Goal: Task Accomplishment & Management: Use online tool/utility

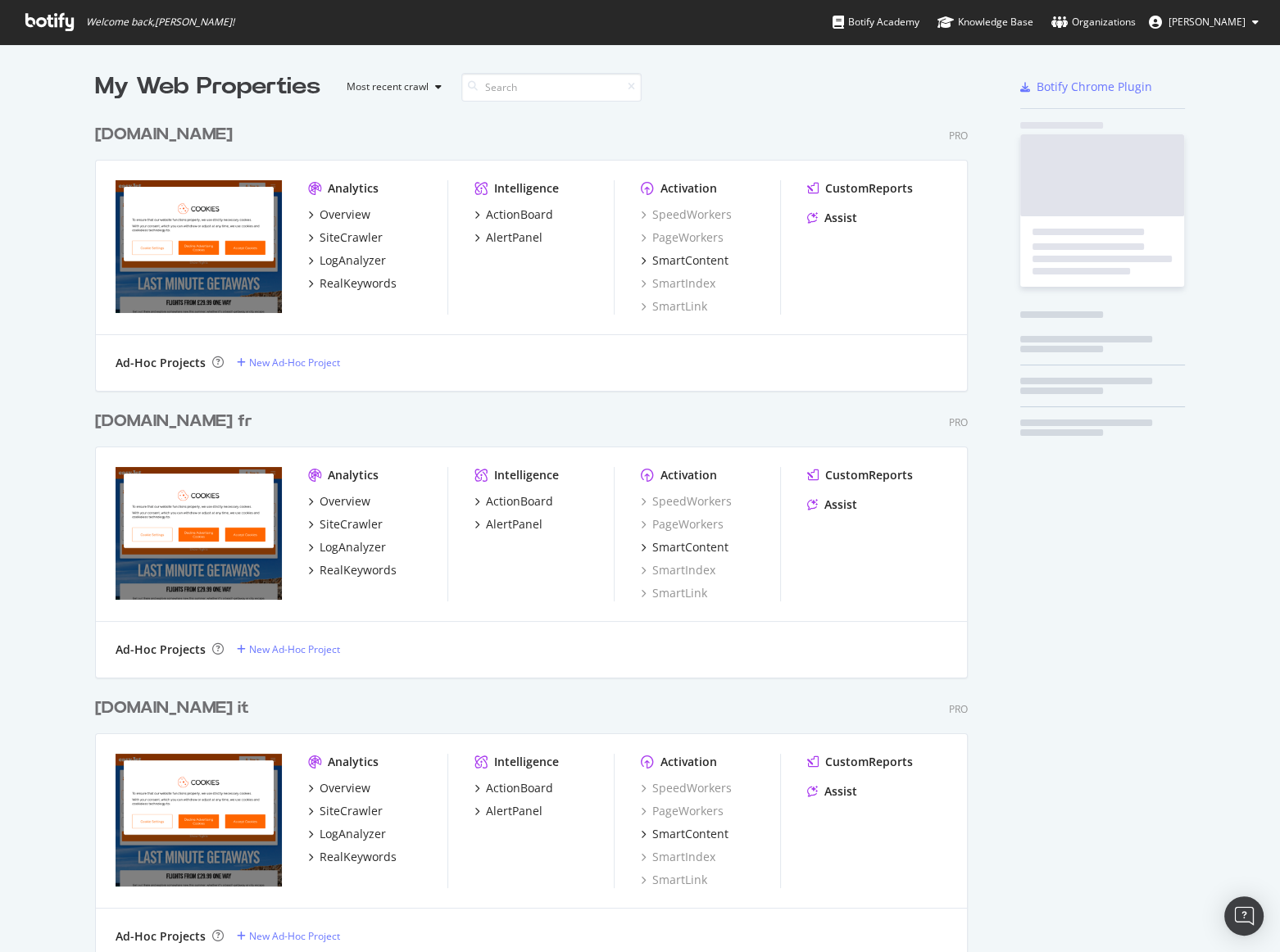
scroll to position [1996, 874]
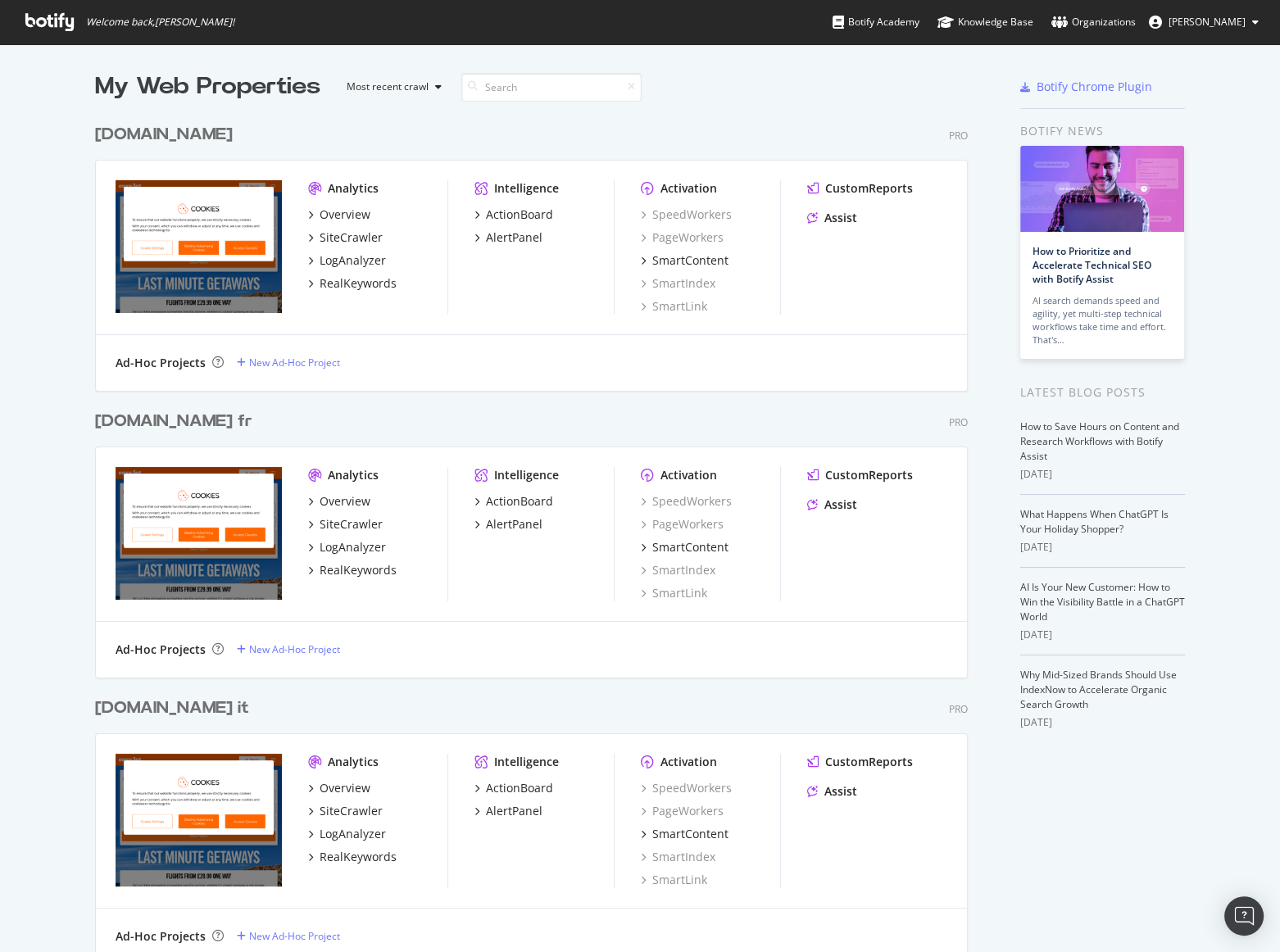
click at [174, 133] on div "[DOMAIN_NAME]" at bounding box center [164, 134] width 138 height 24
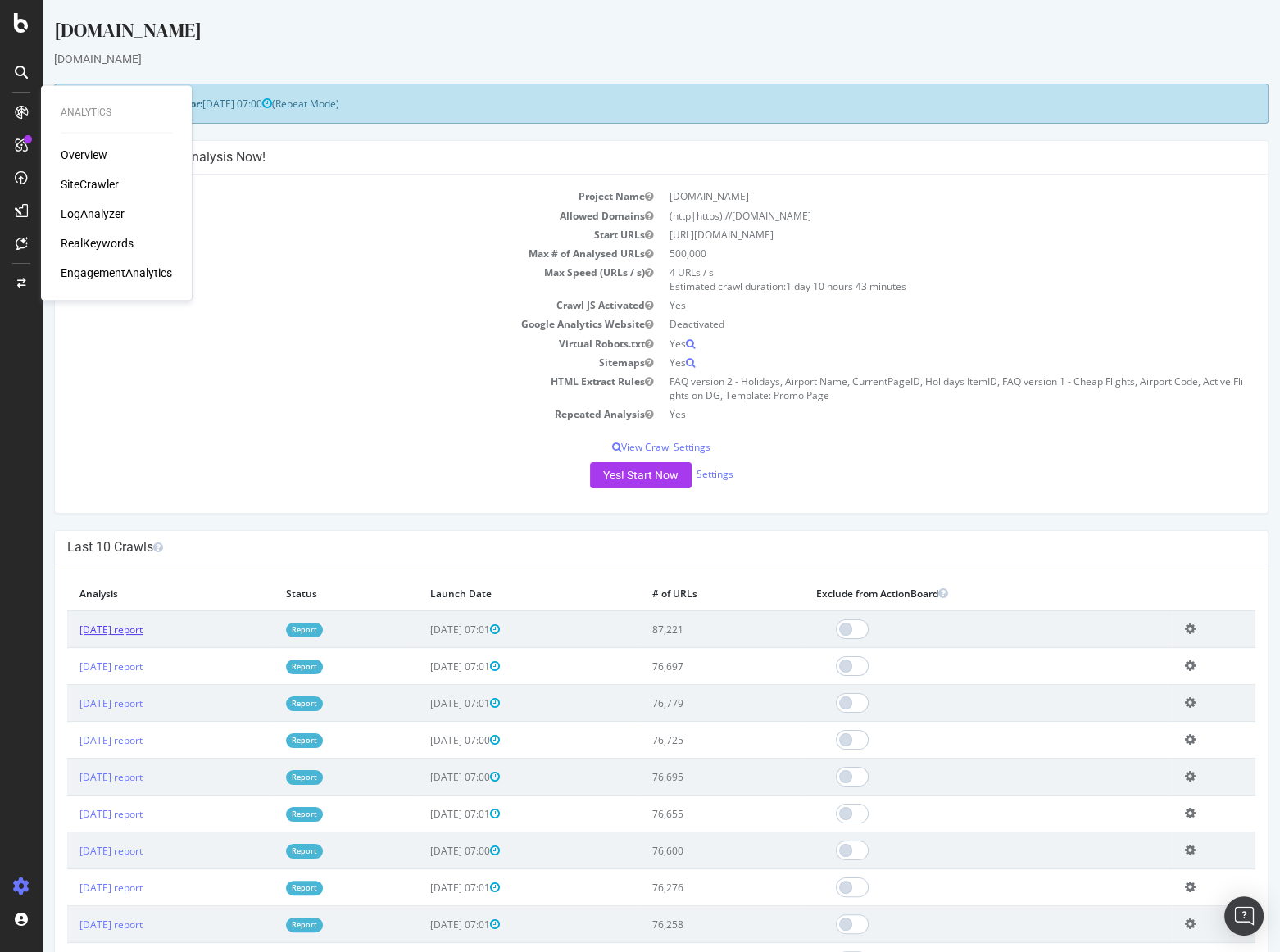
click at [133, 631] on link "[DATE] report" at bounding box center [110, 629] width 63 height 14
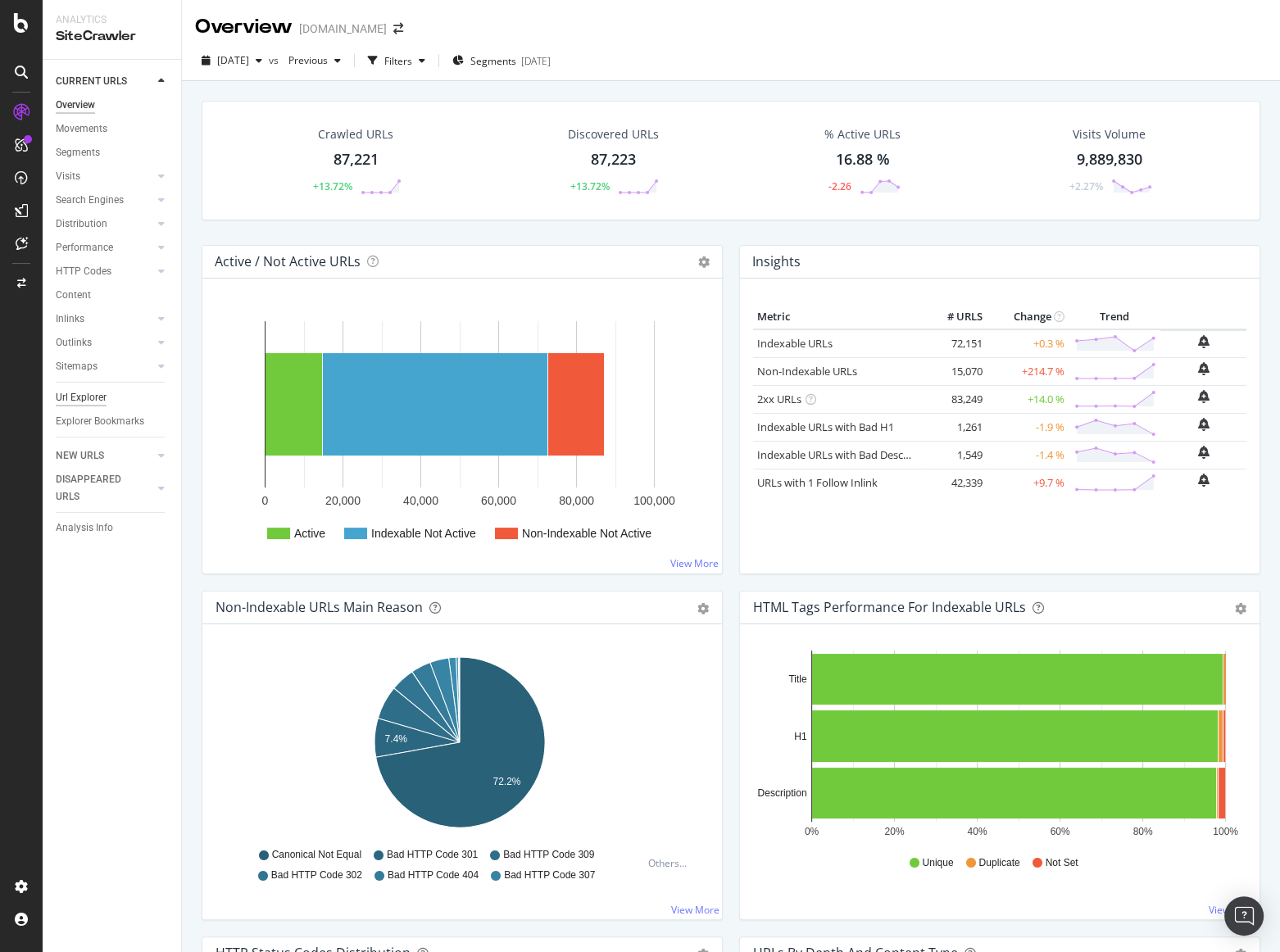
click at [82, 401] on div "Url Explorer" at bounding box center [81, 397] width 51 height 17
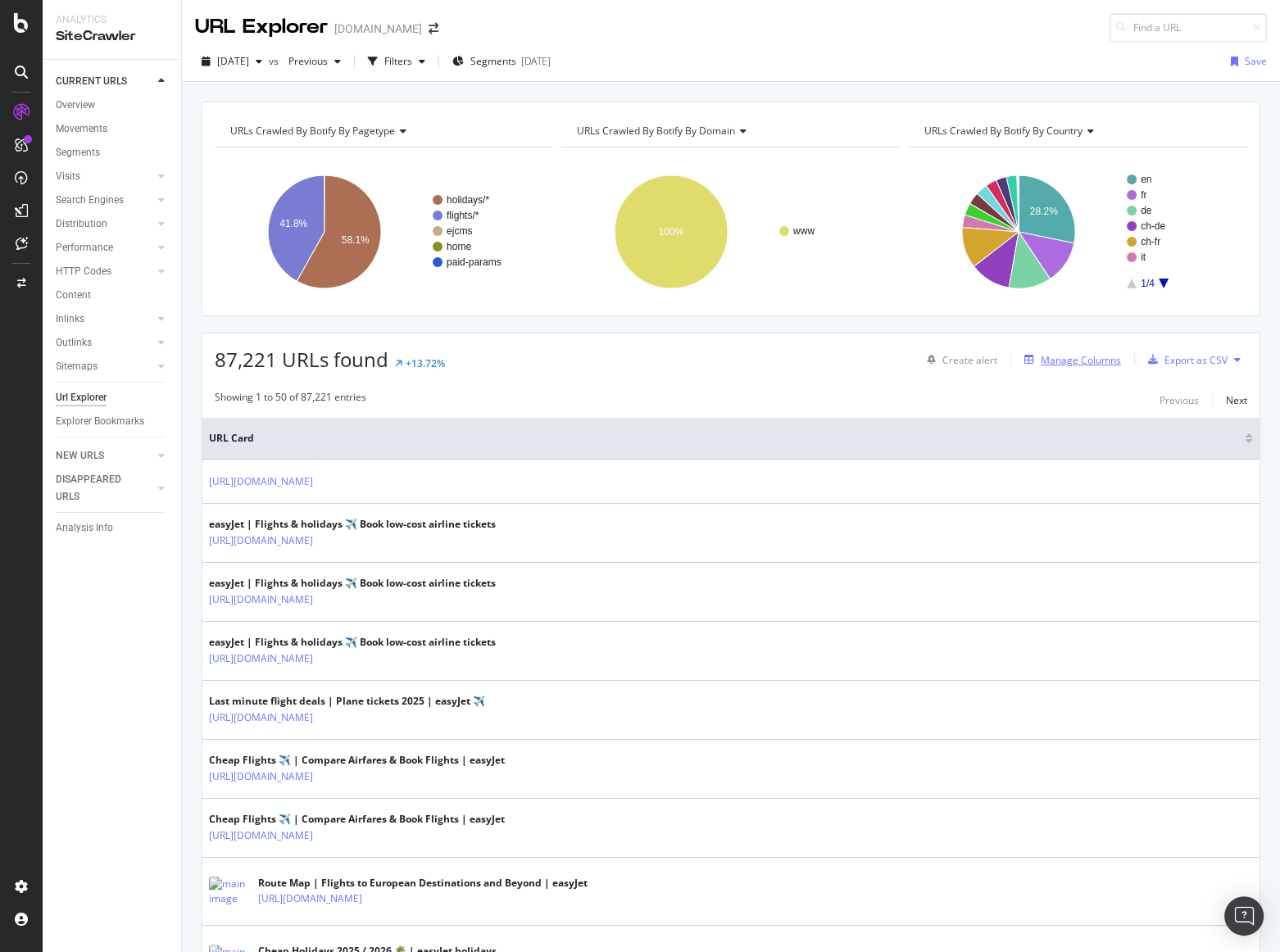
click at [1060, 364] on div "Manage Columns" at bounding box center [1081, 359] width 80 height 14
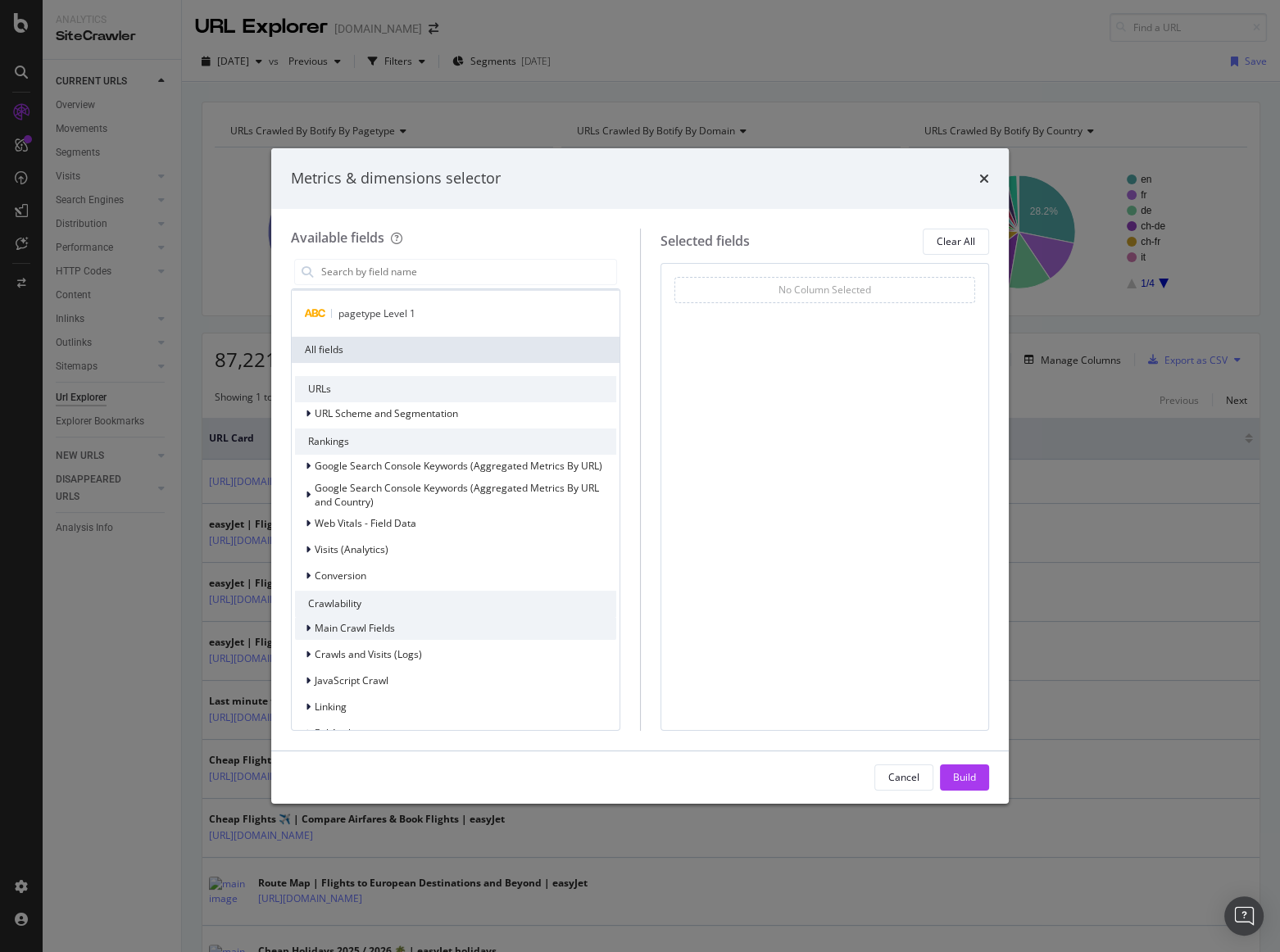
scroll to position [25, 0]
click at [311, 412] on div "modal" at bounding box center [310, 413] width 9 height 16
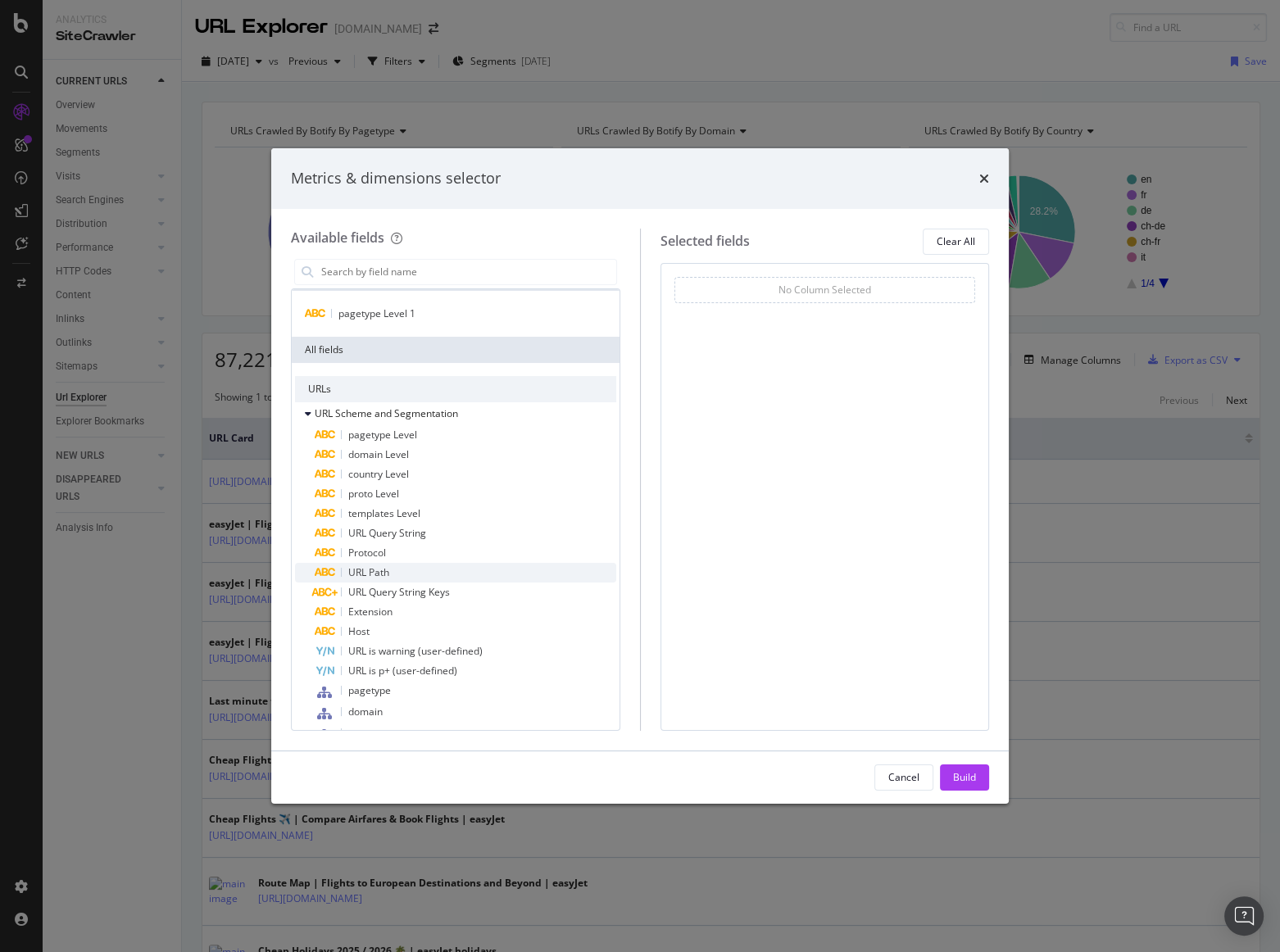
click at [394, 572] on div "URL Path" at bounding box center [465, 572] width 302 height 20
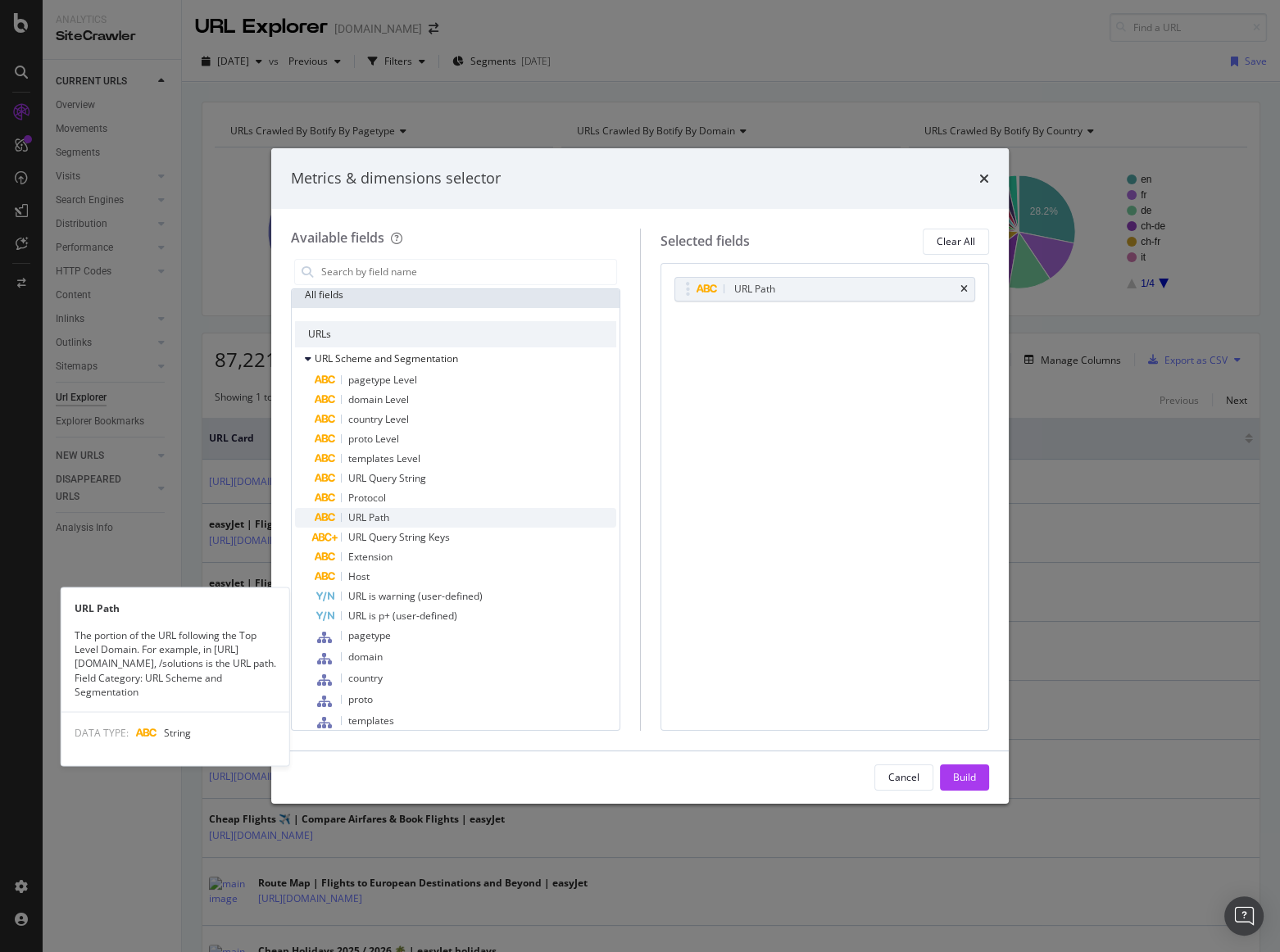
scroll to position [0, 0]
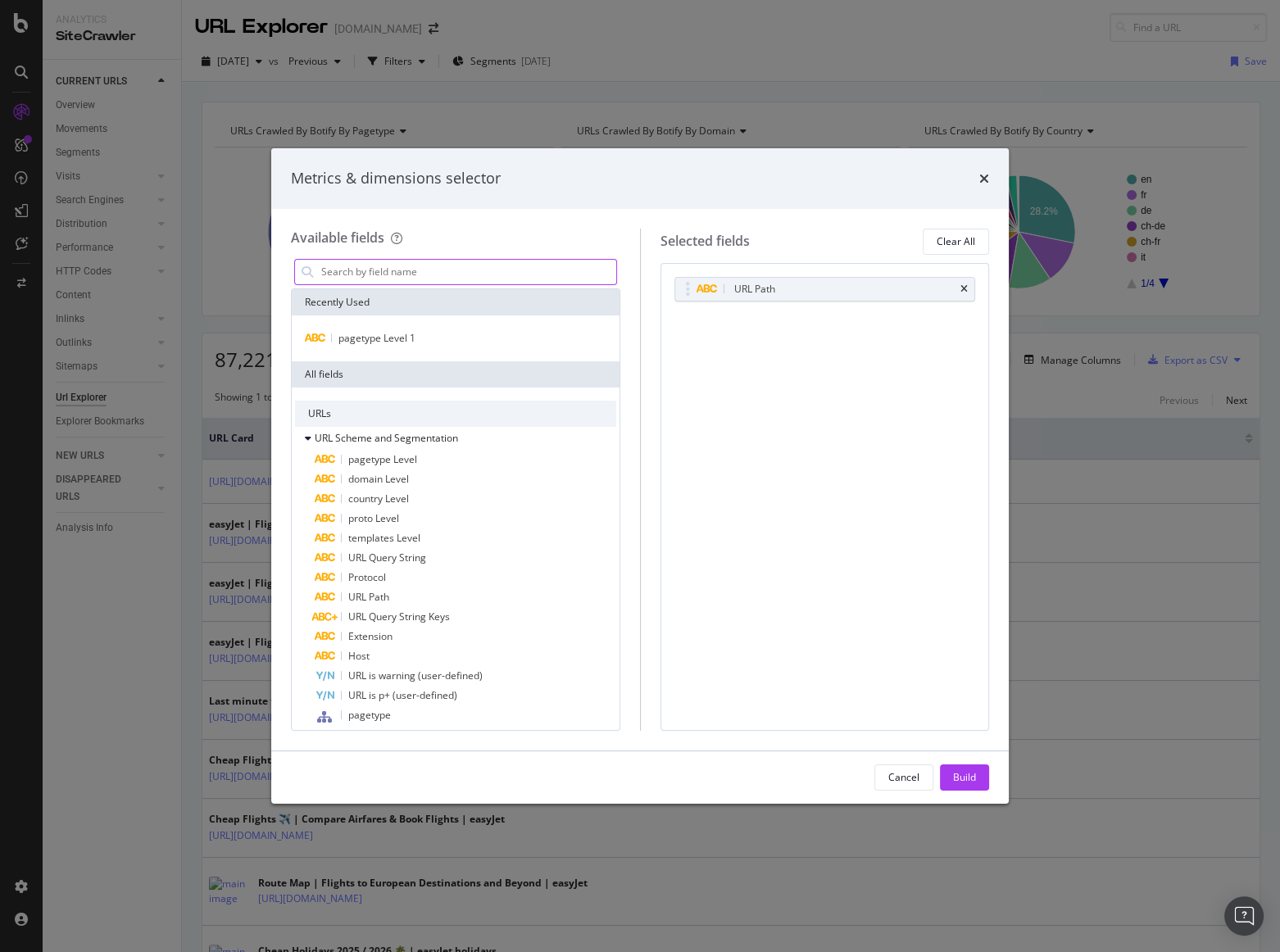
click at [395, 276] on input "modal" at bounding box center [468, 272] width 296 height 25
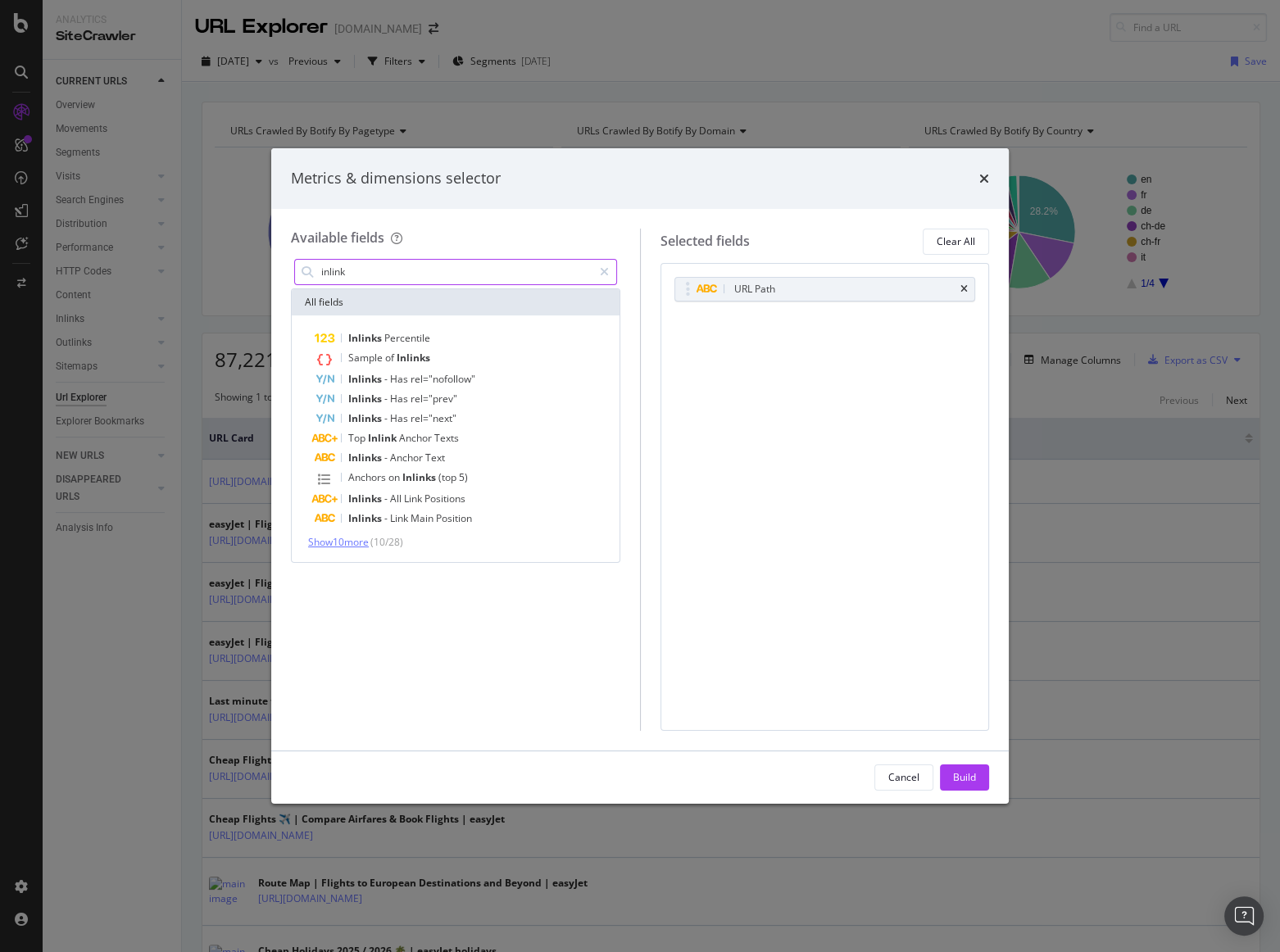
type input "inlink"
click at [365, 541] on span "Show 10 more" at bounding box center [338, 542] width 60 height 14
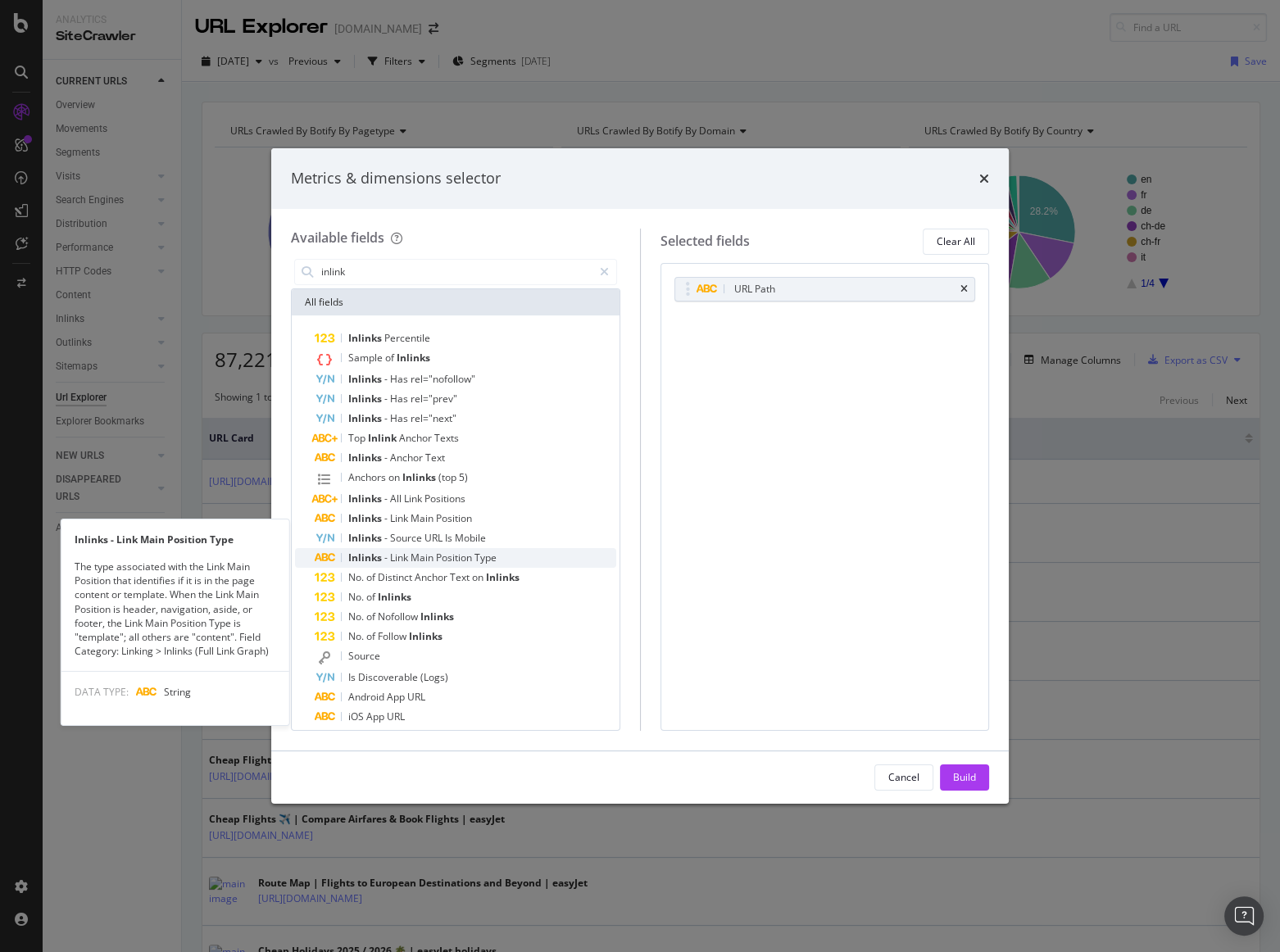
scroll to position [28, 0]
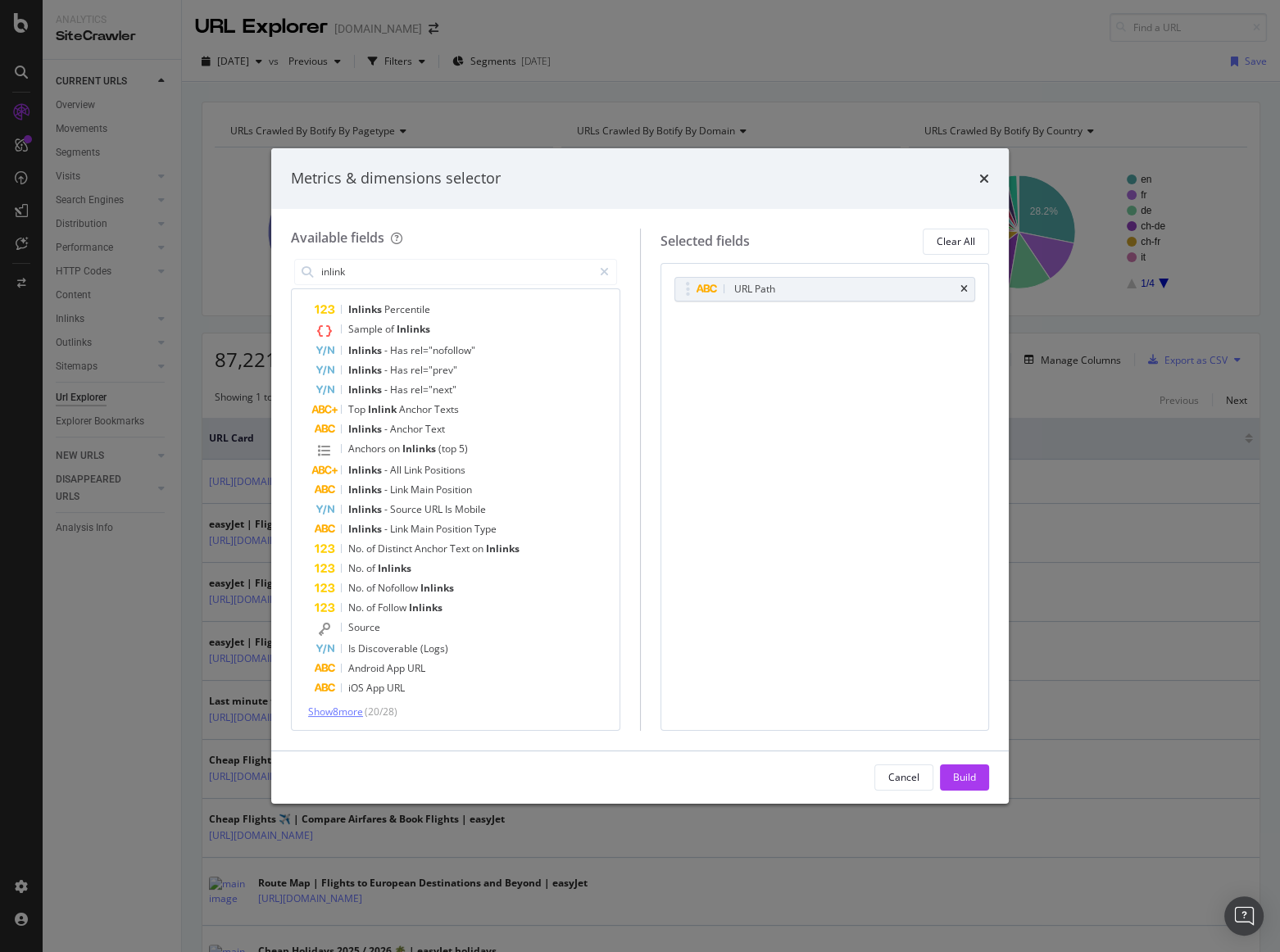
click at [343, 711] on span "Show 8 more" at bounding box center [335, 711] width 55 height 14
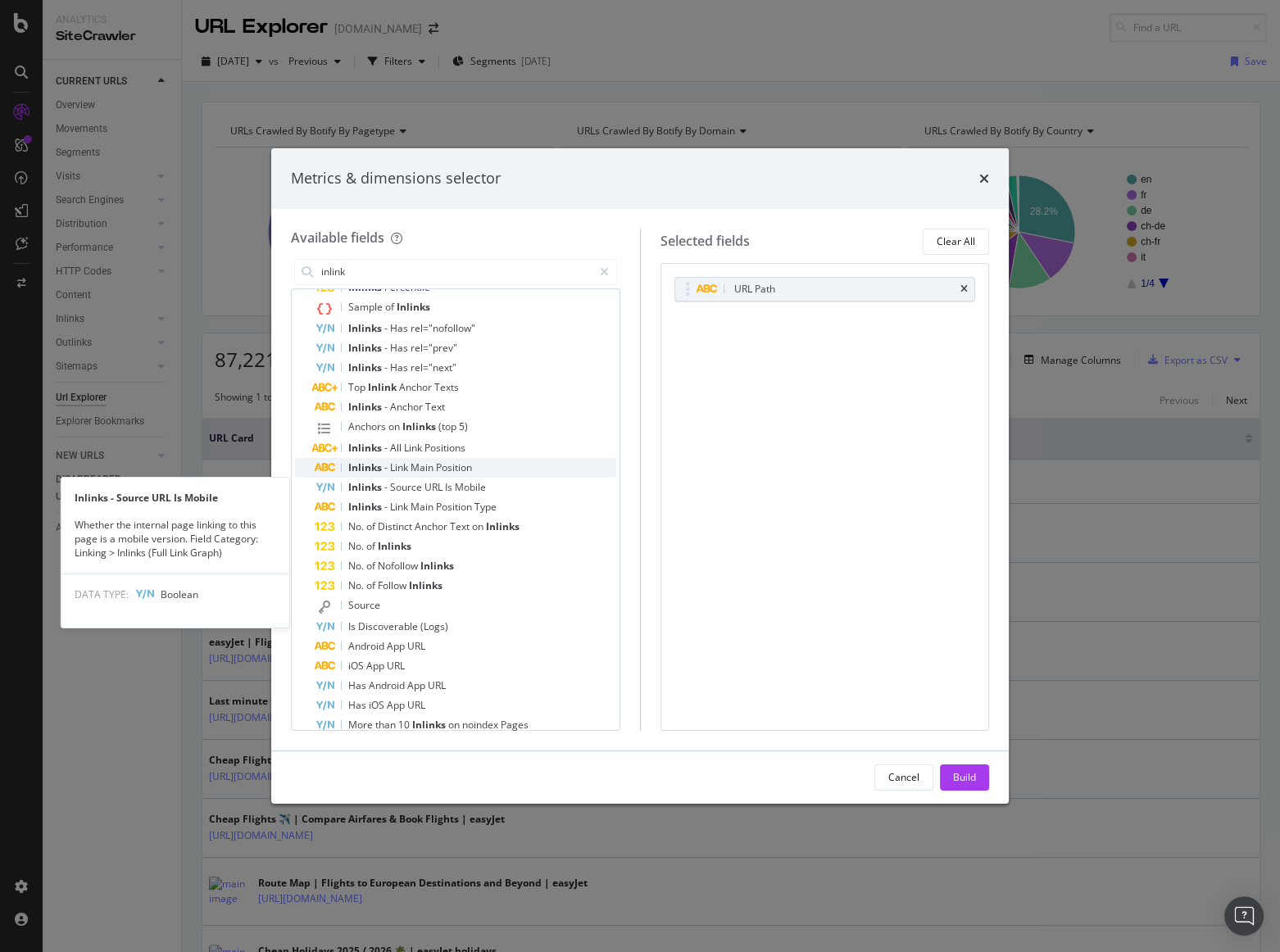
scroll to position [52, 0]
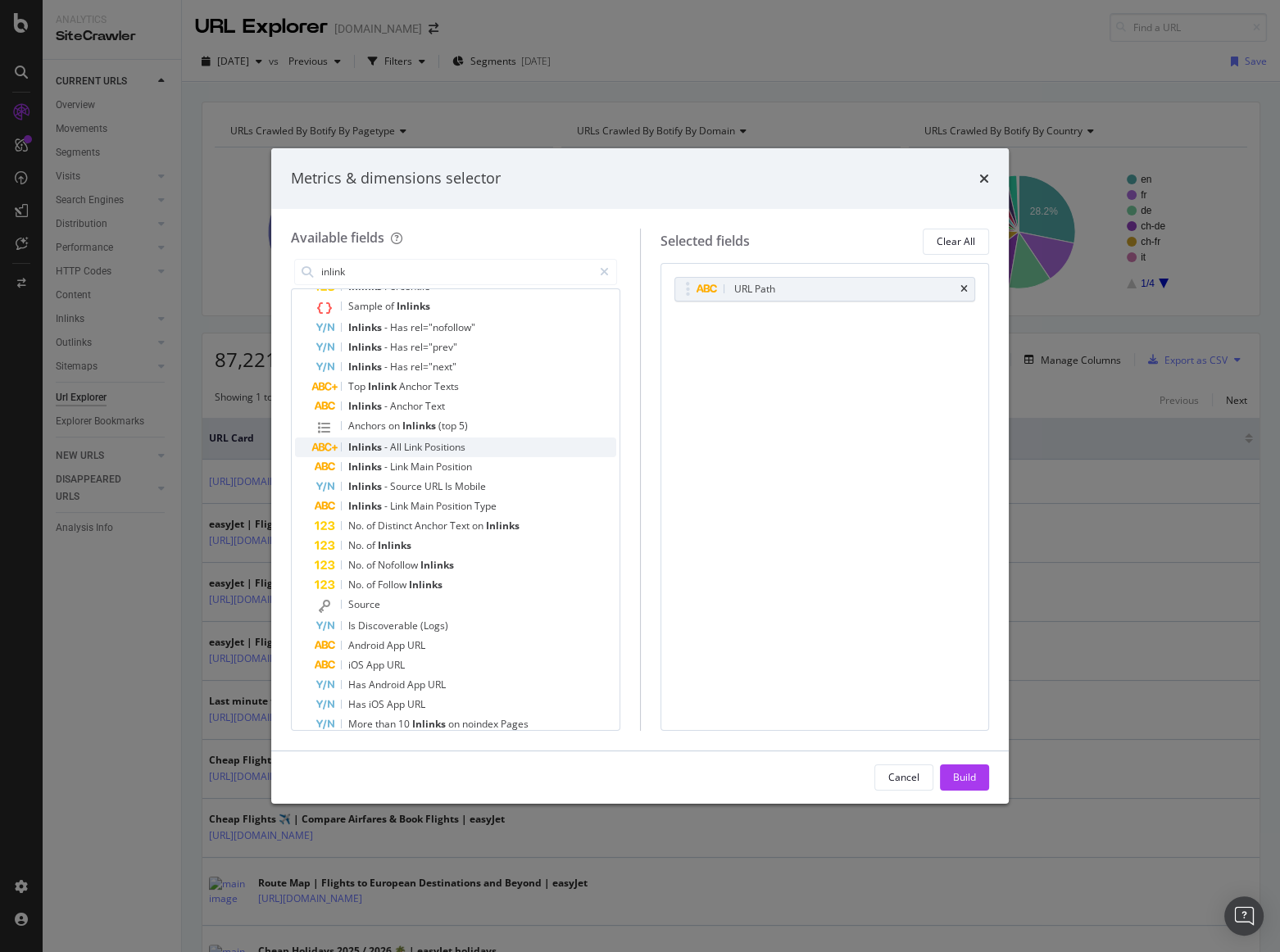
click at [393, 444] on span "All" at bounding box center [396, 446] width 14 height 14
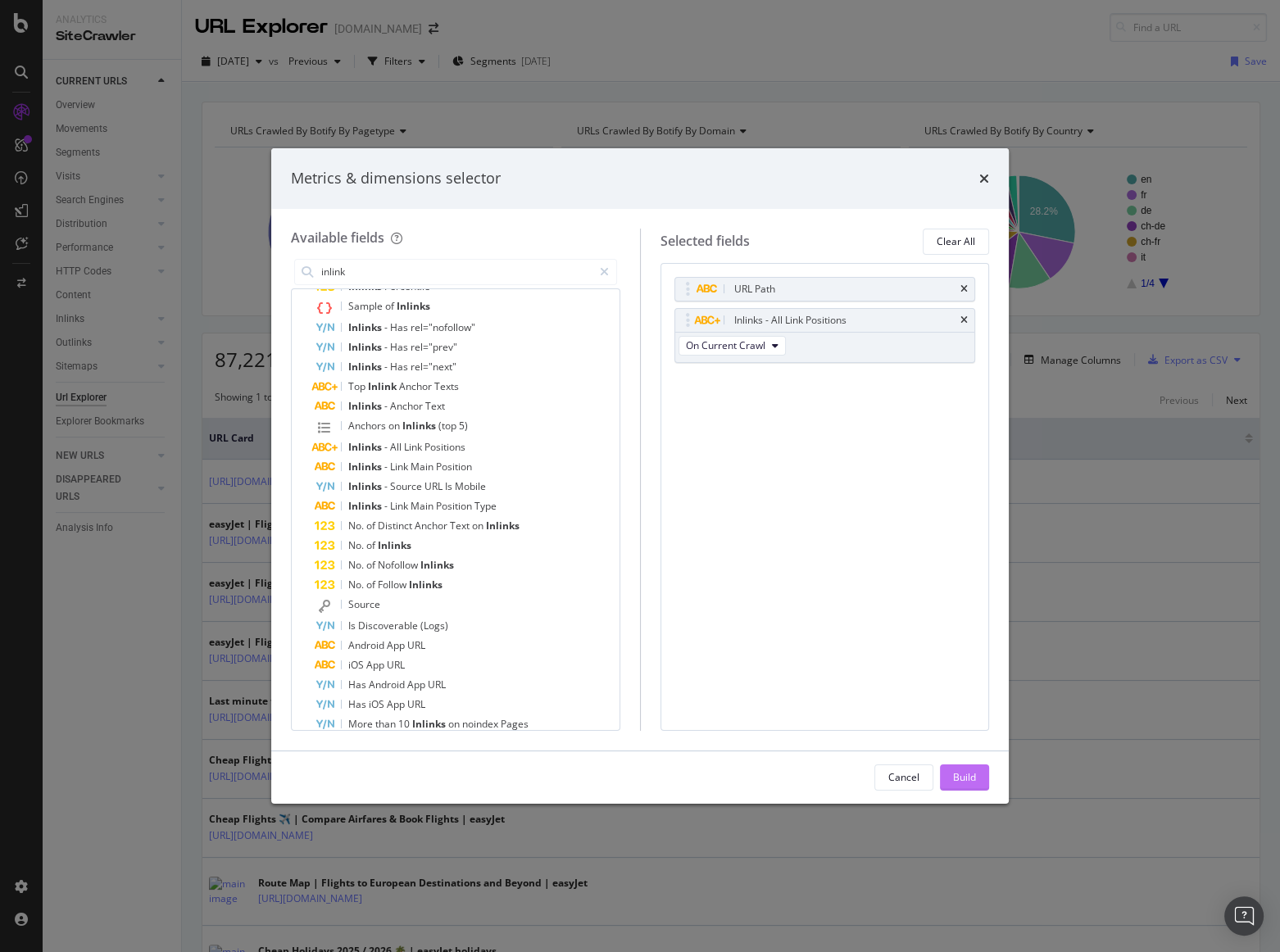
click at [963, 771] on div "Build" at bounding box center [965, 777] width 23 height 14
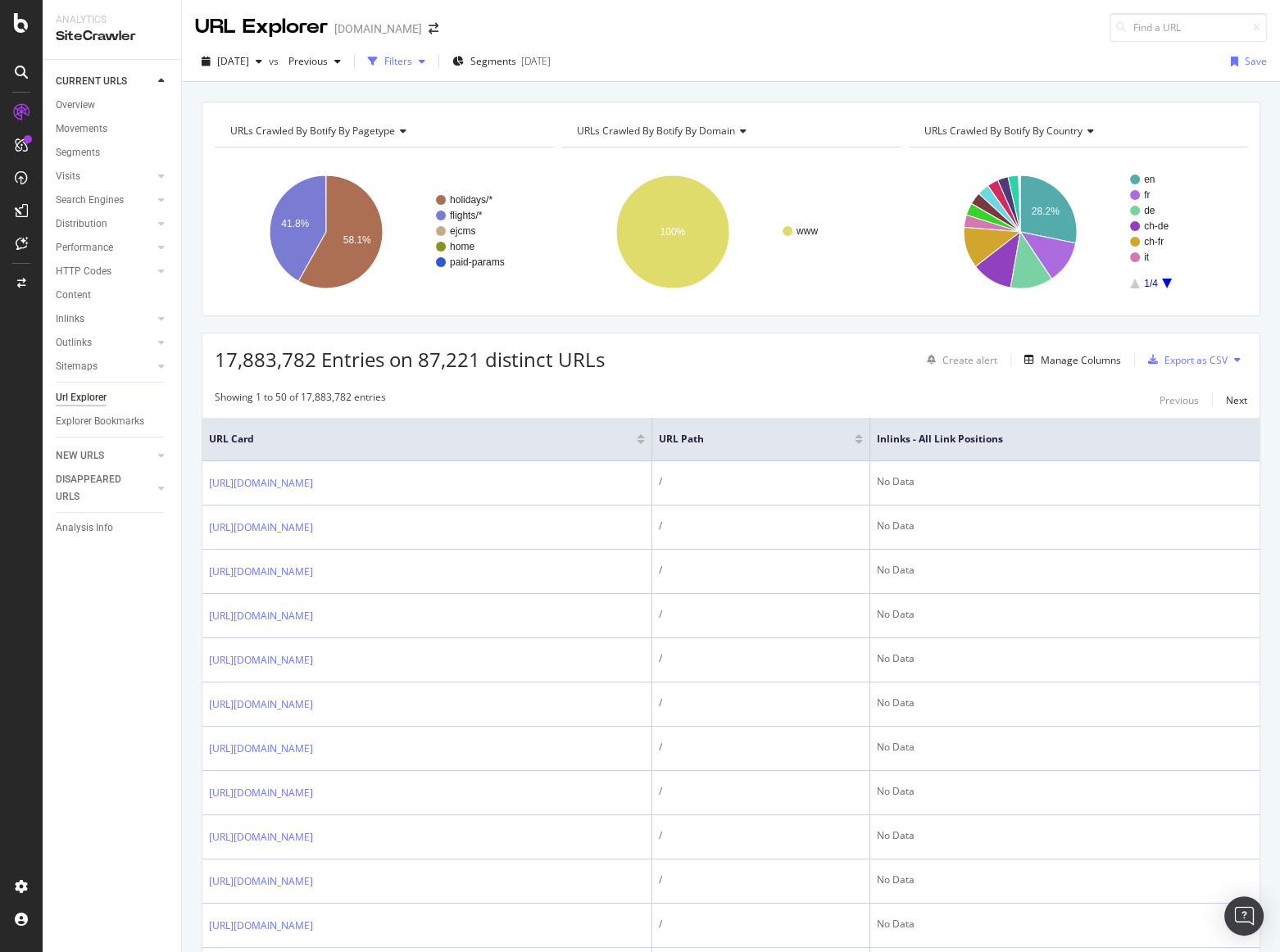
click at [426, 63] on icon "button" at bounding box center [422, 61] width 7 height 9
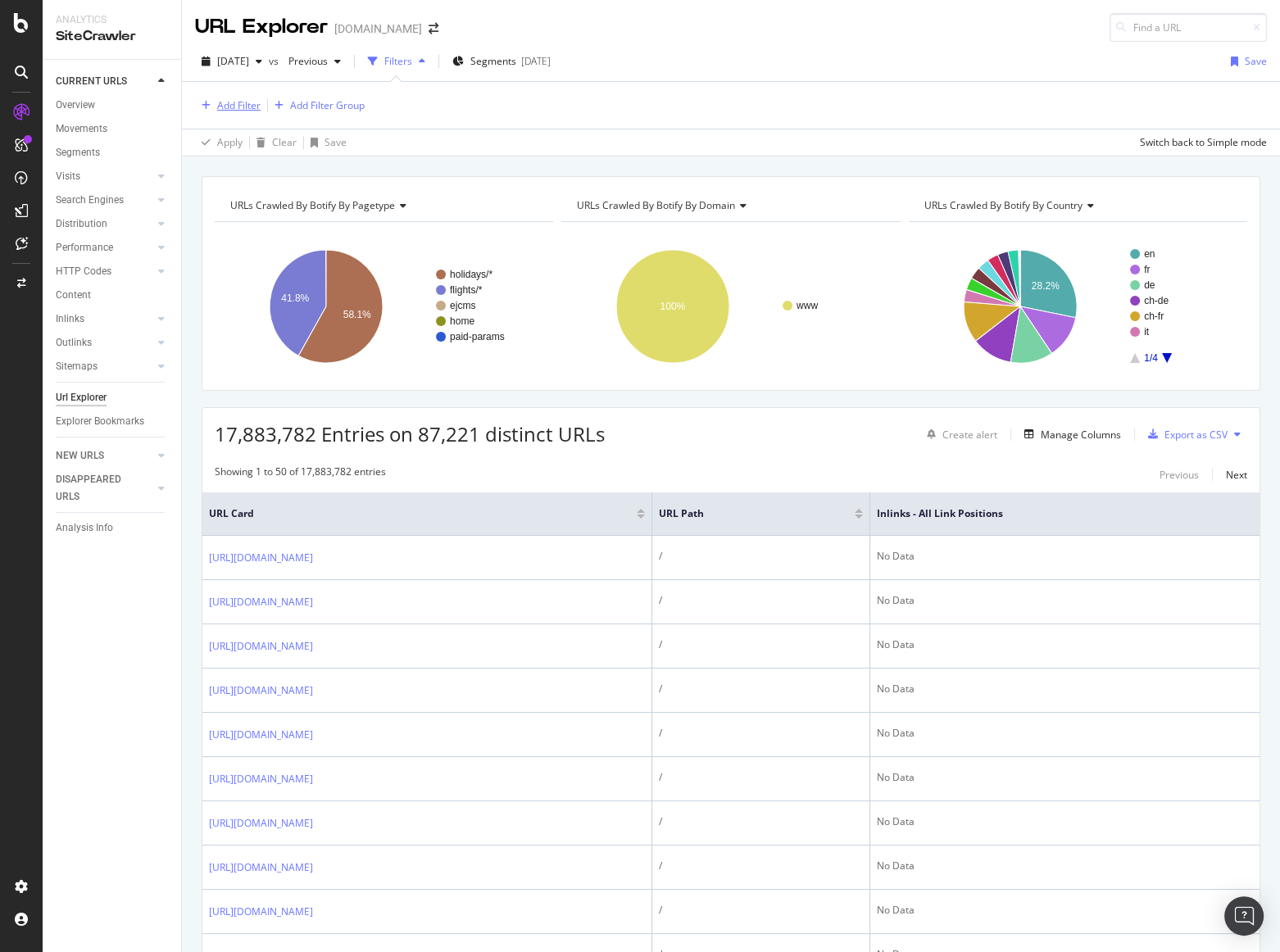
click at [234, 107] on div "Add Filter" at bounding box center [239, 105] width 43 height 14
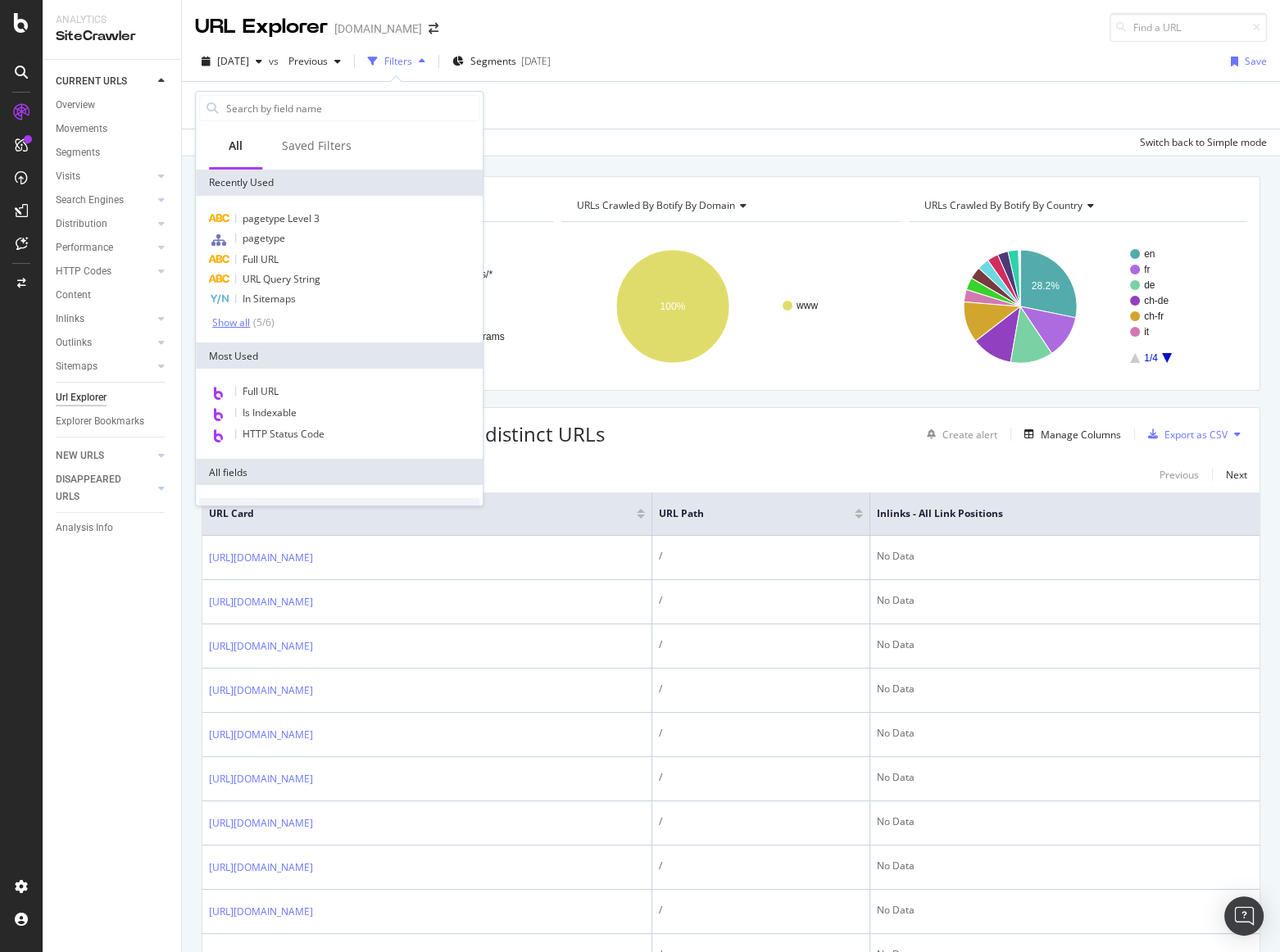
click at [227, 322] on div "Show all" at bounding box center [231, 322] width 38 height 11
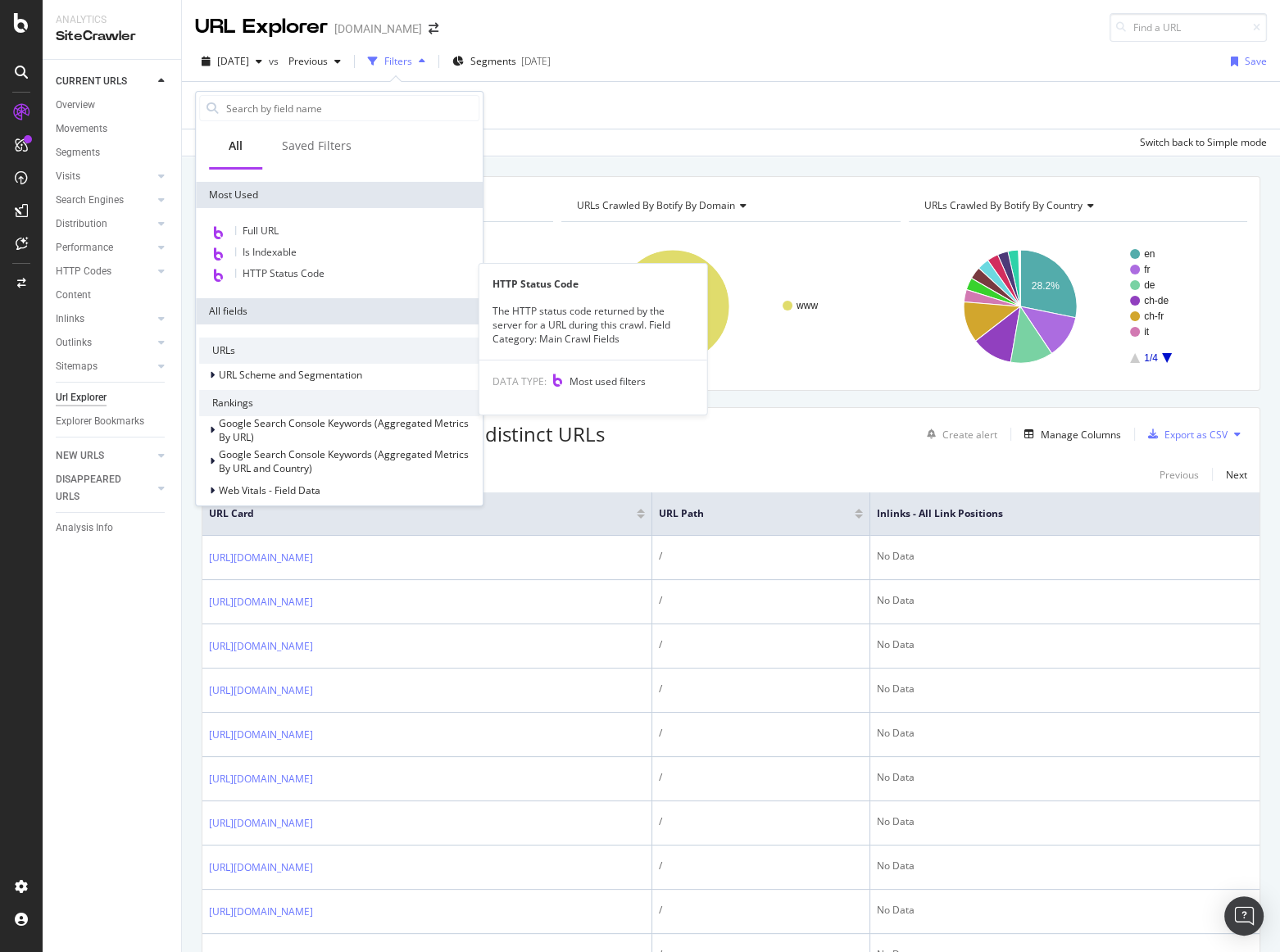
scroll to position [225, 0]
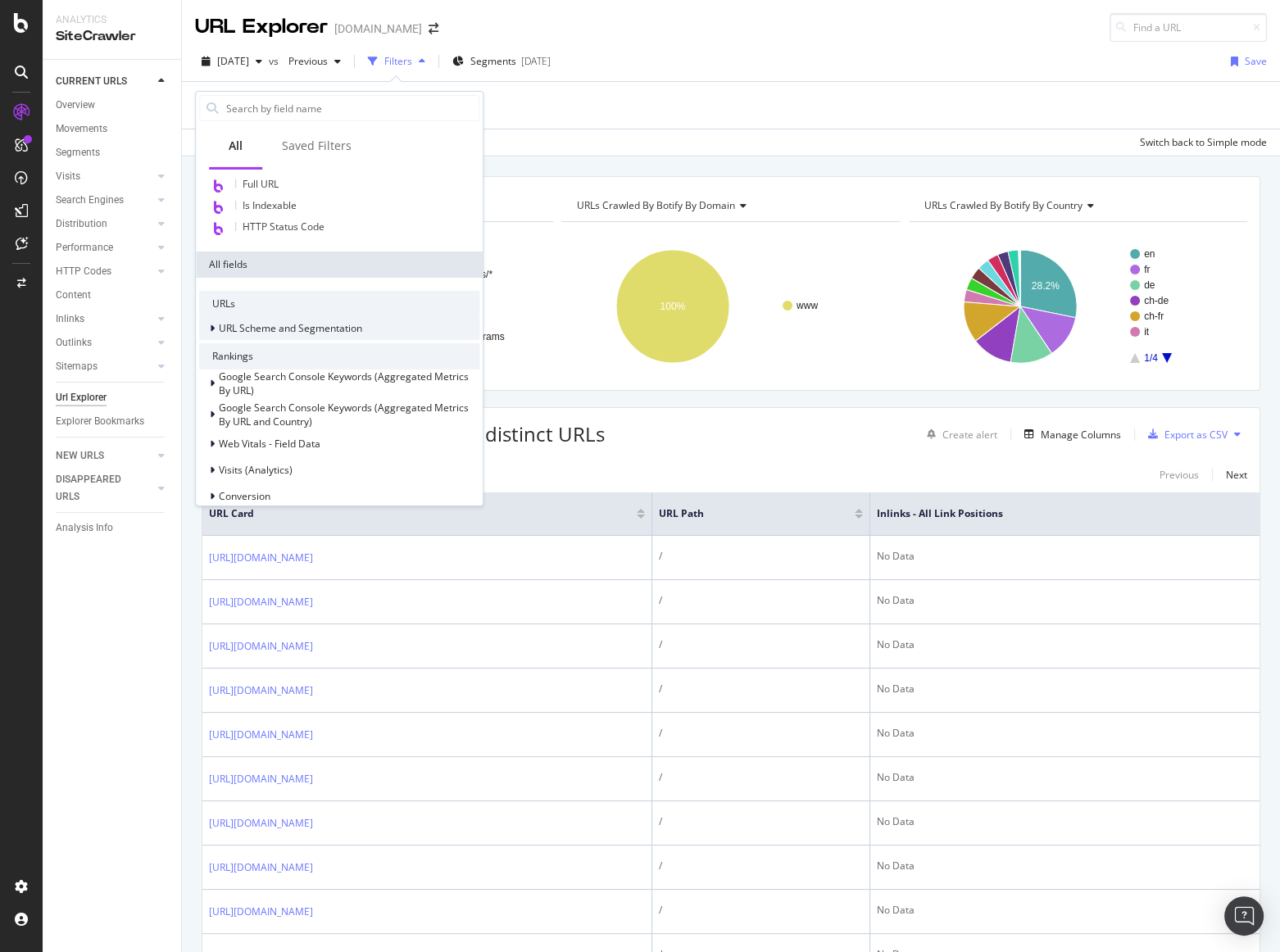
click at [213, 327] on icon at bounding box center [211, 328] width 5 height 9
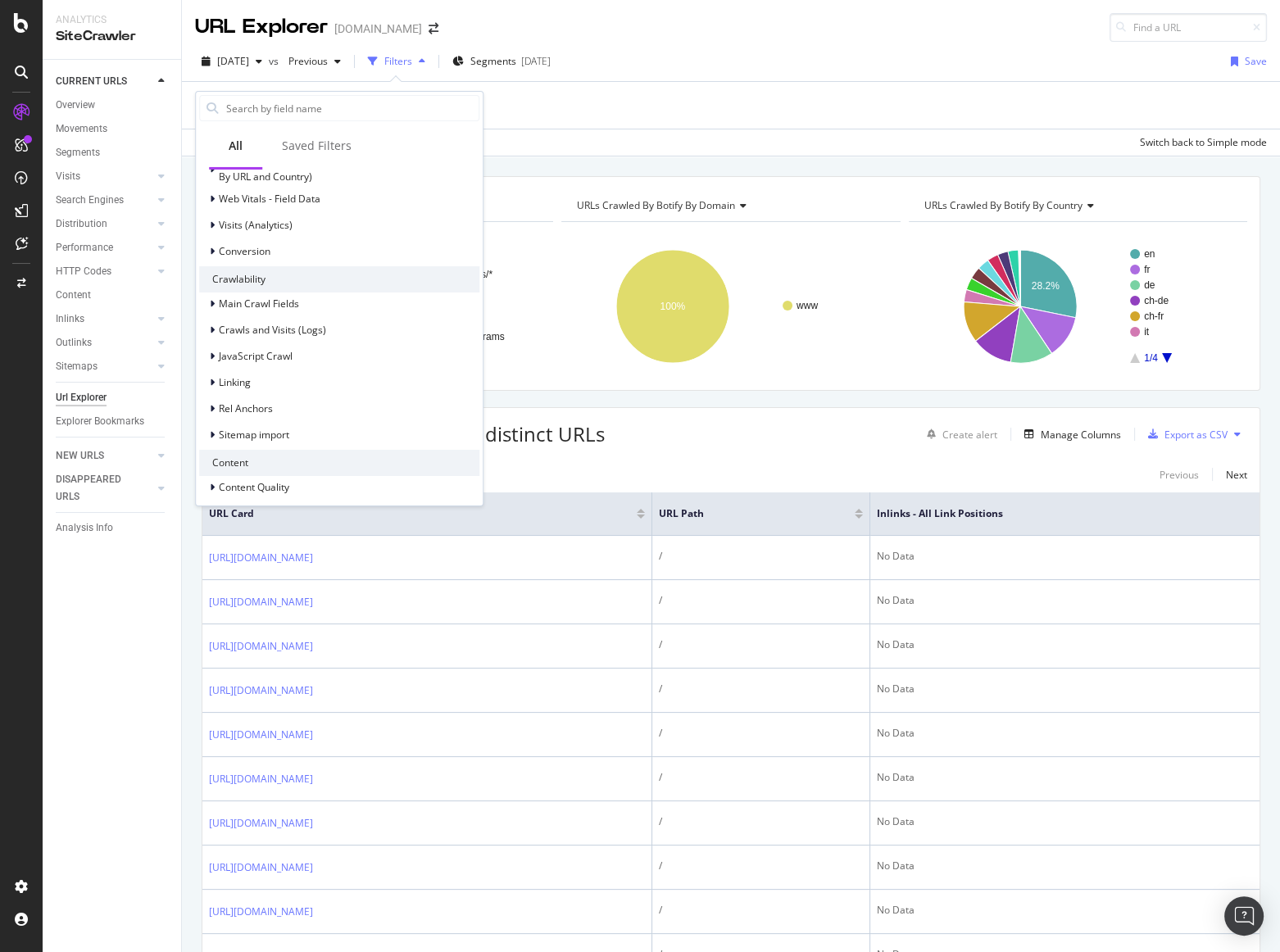
scroll to position [852, 0]
click at [357, 112] on input "text" at bounding box center [351, 109] width 254 height 25
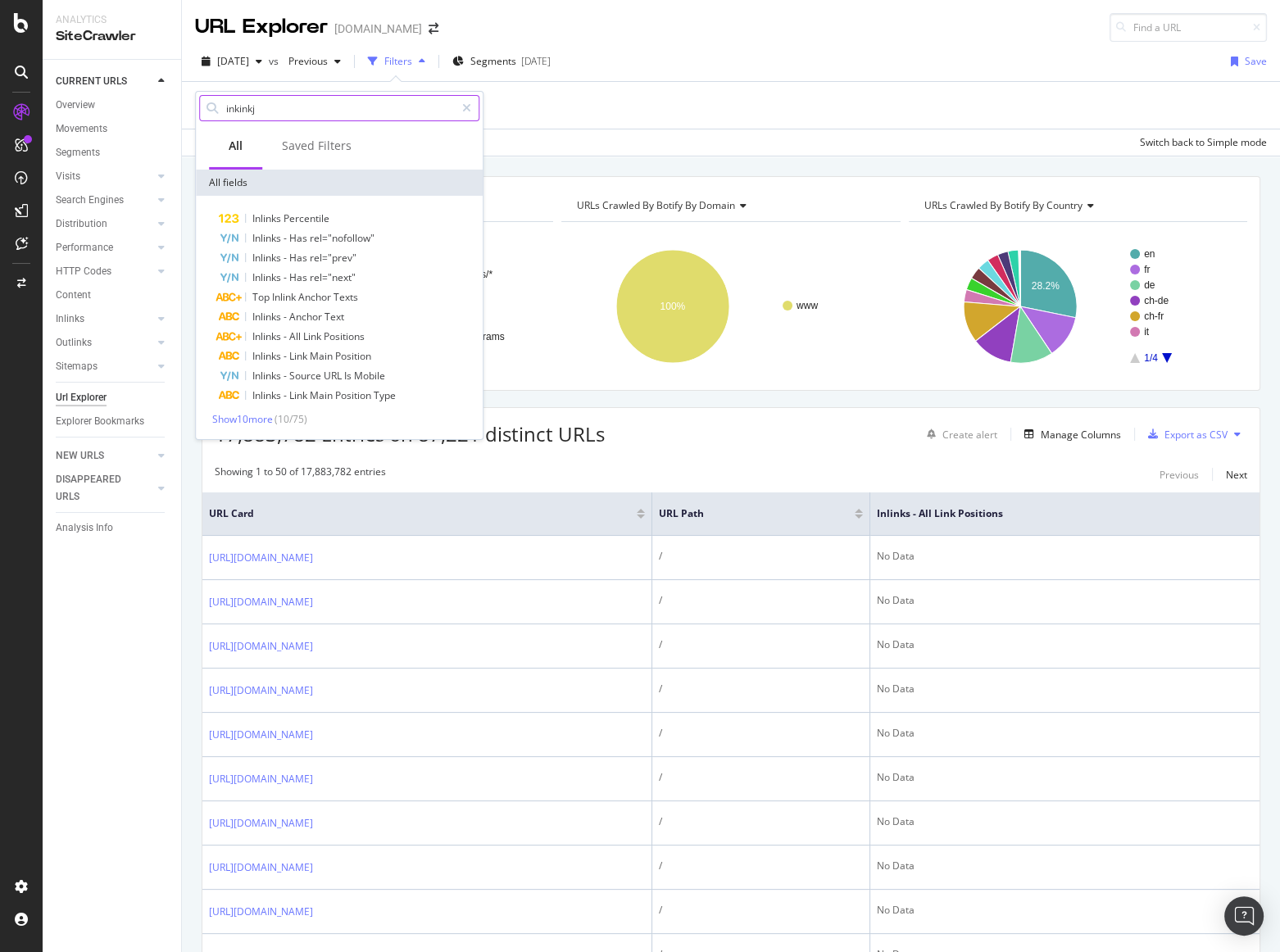
scroll to position [0, 0]
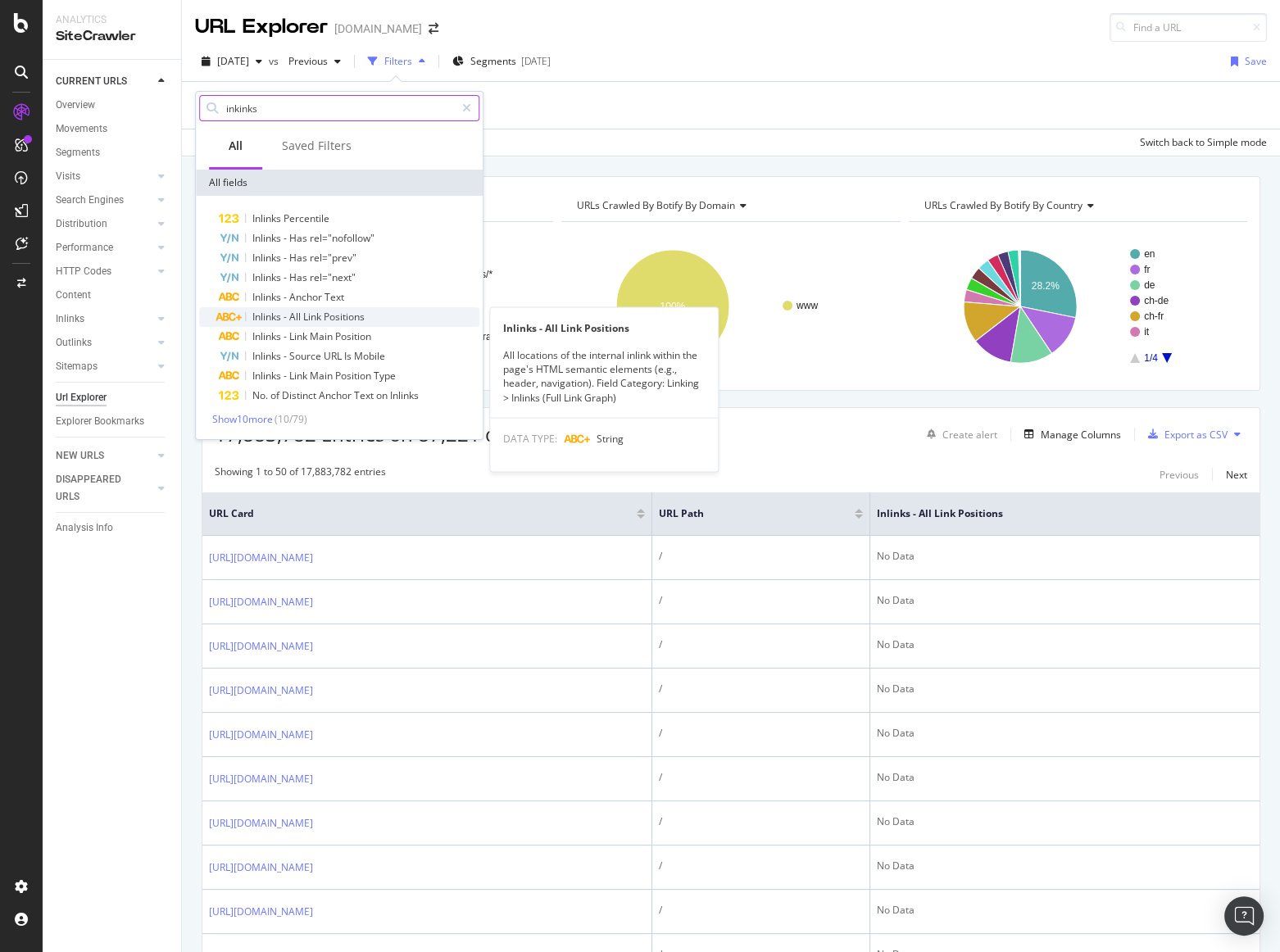
type input "inkinks"
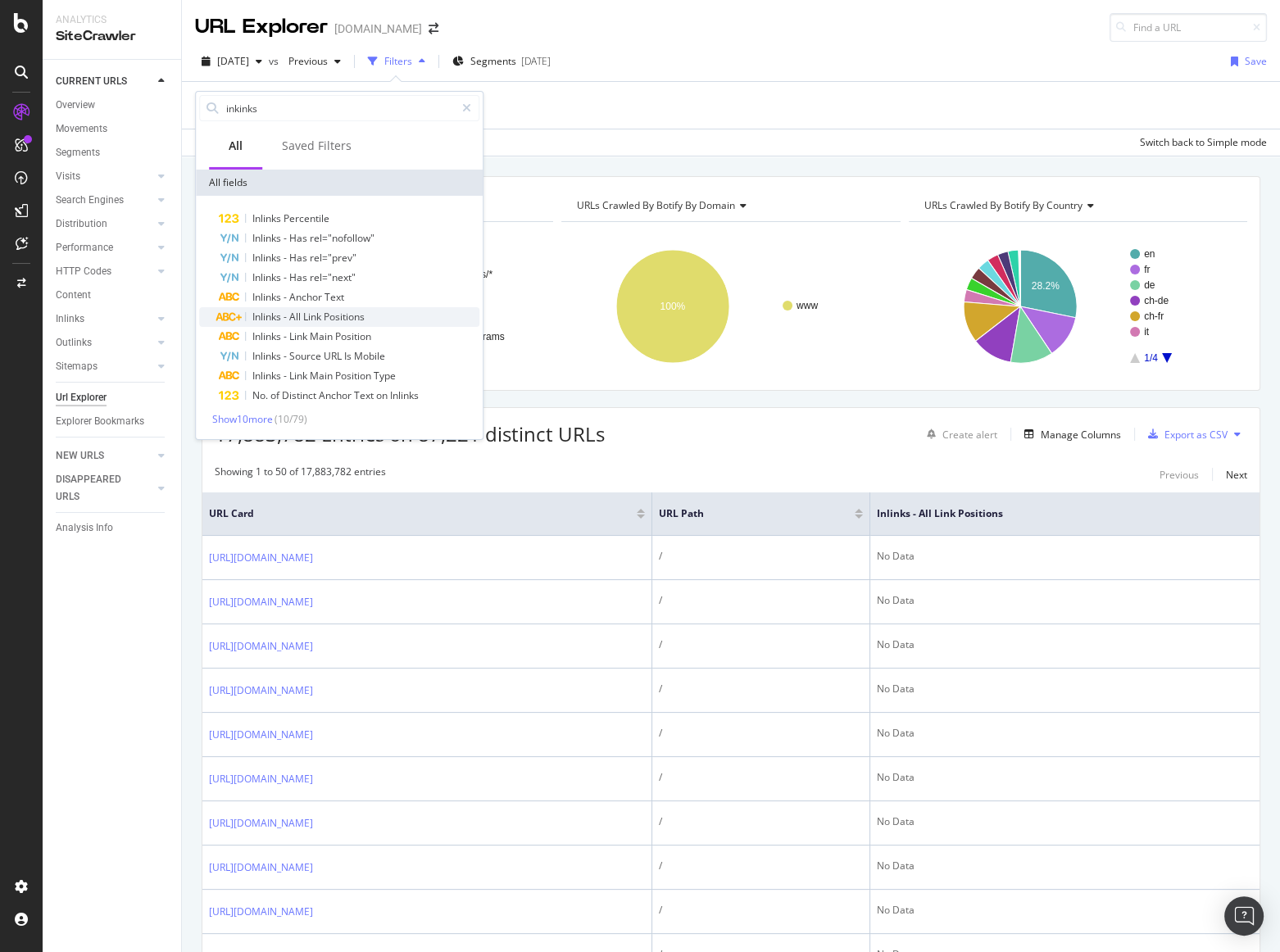
click at [352, 320] on span "Positions" at bounding box center [344, 316] width 41 height 14
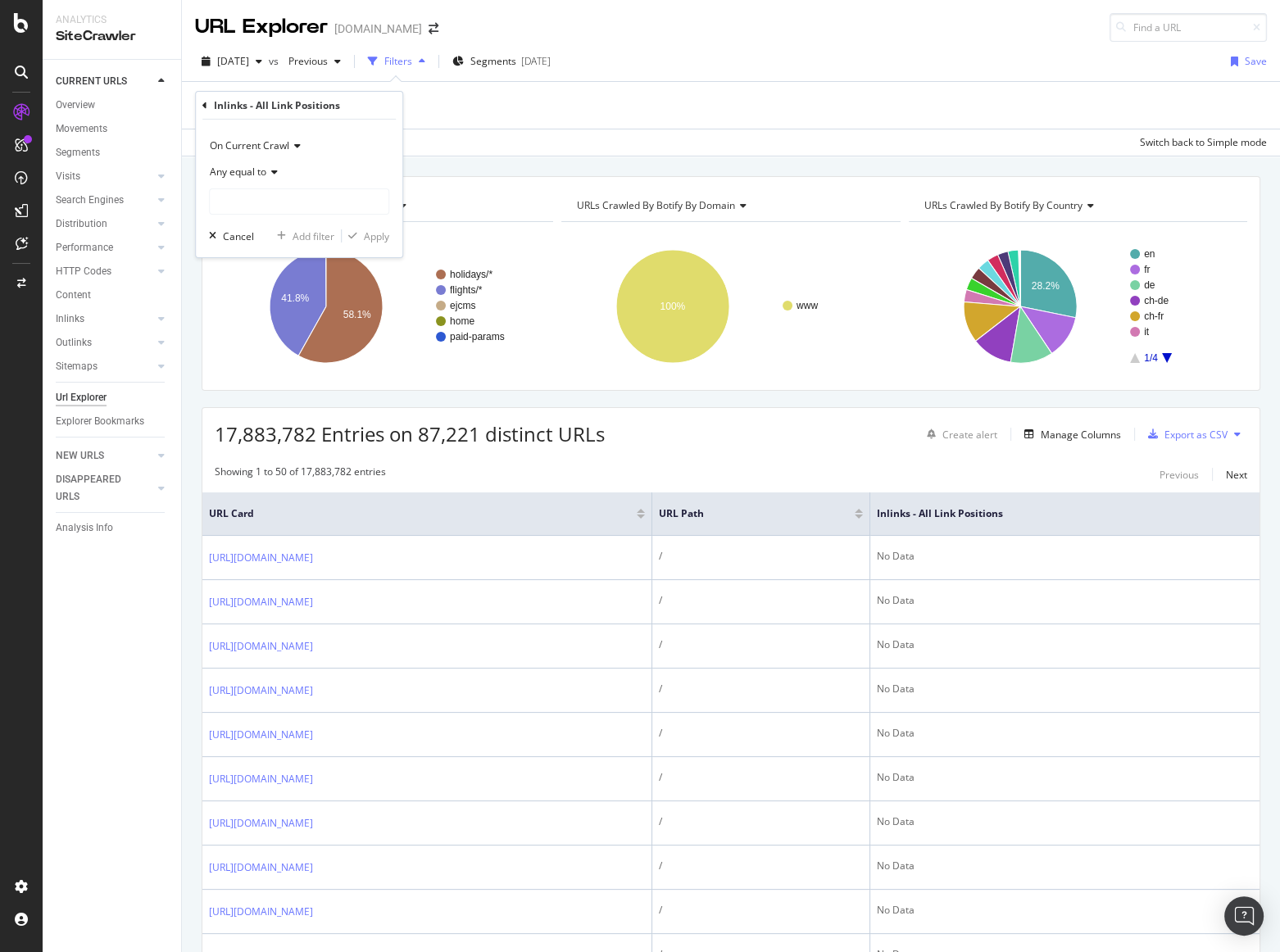
click at [268, 171] on icon at bounding box center [272, 172] width 11 height 9
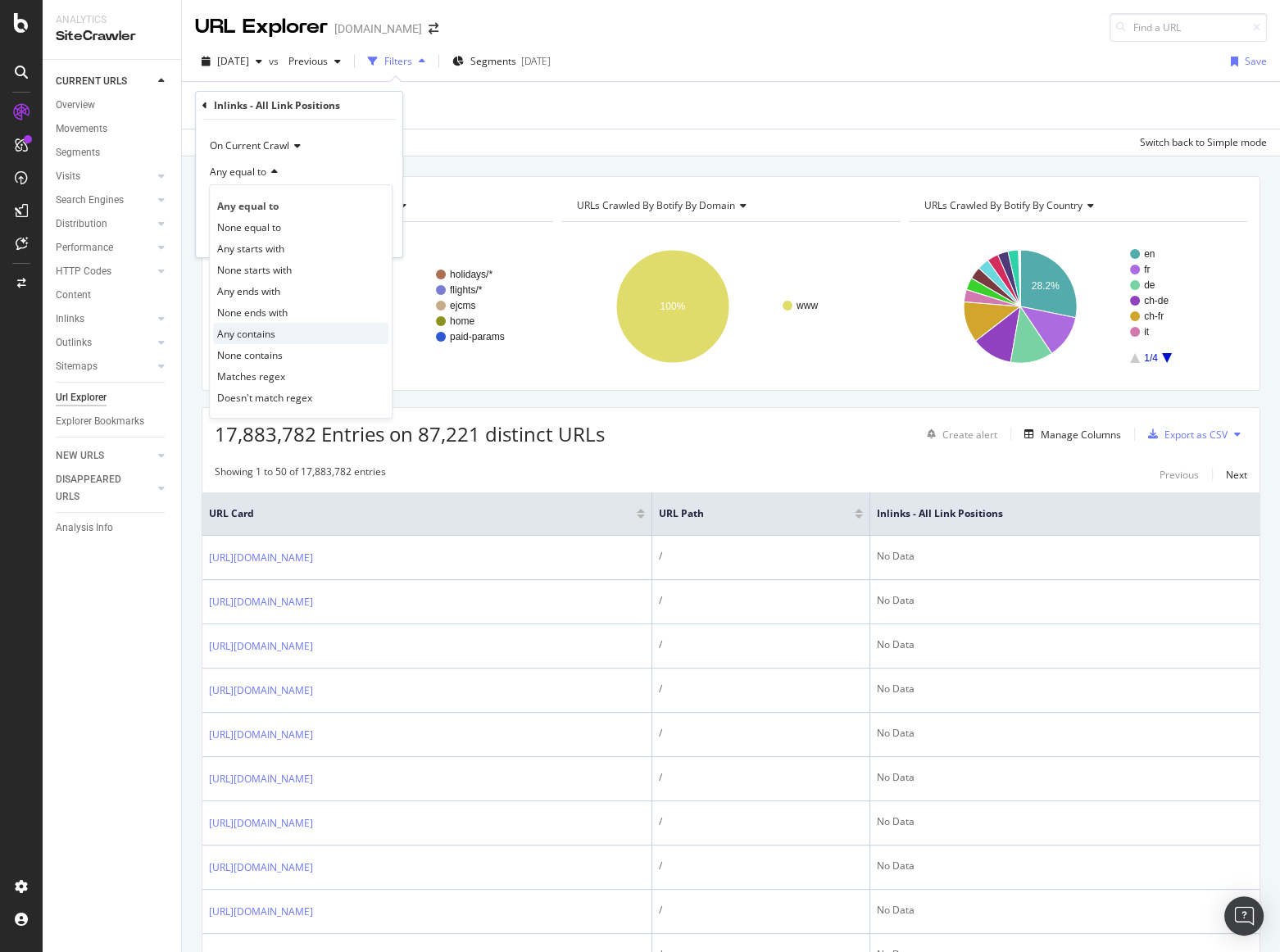
click at [272, 334] on span "Any contains" at bounding box center [246, 333] width 59 height 14
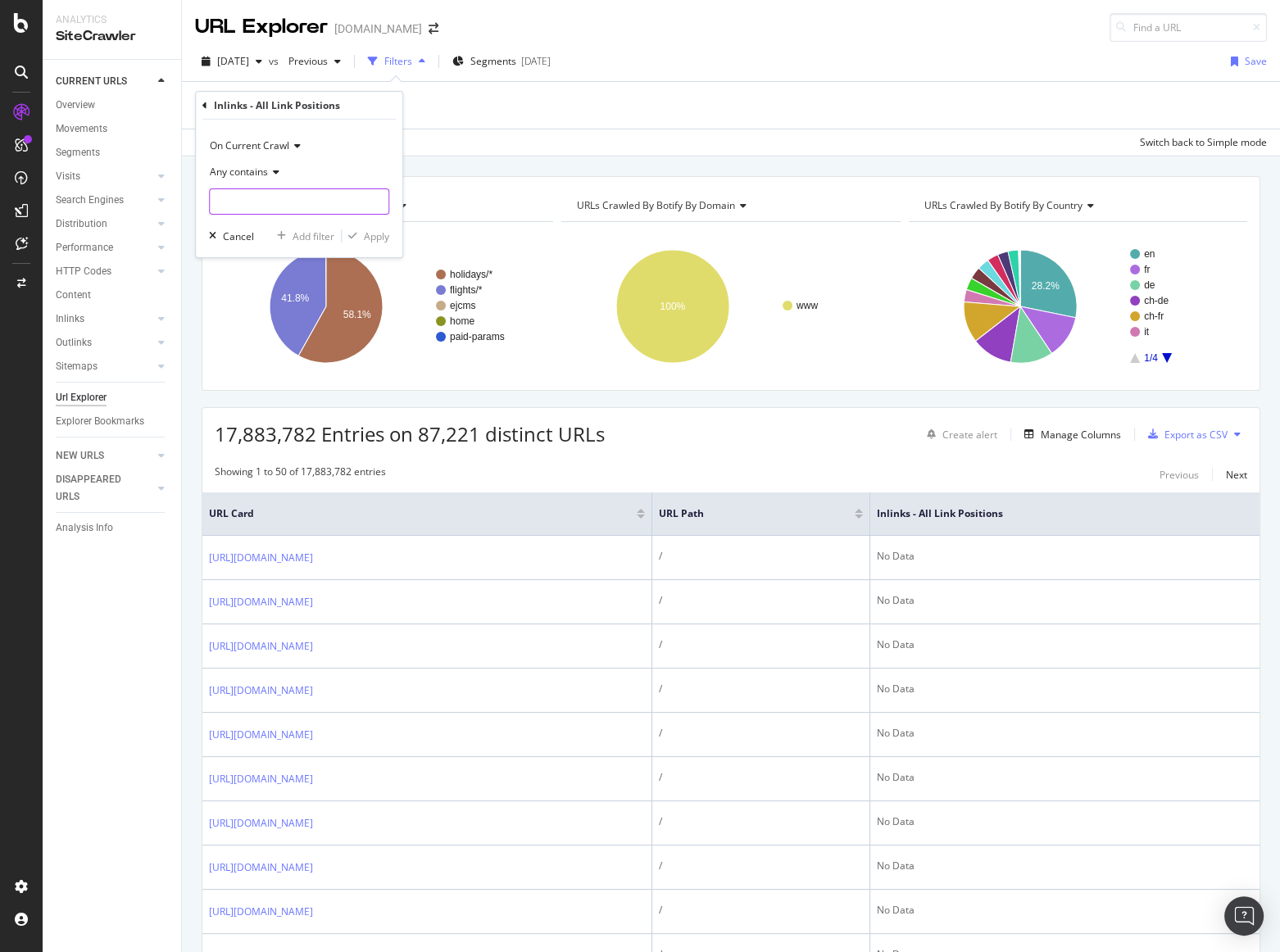
click at [264, 205] on input "text" at bounding box center [298, 202] width 178 height 26
type input "/en/Holidays"
click at [375, 234] on div "Apply" at bounding box center [377, 235] width 25 height 14
